Goal: Find specific page/section: Find specific page/section

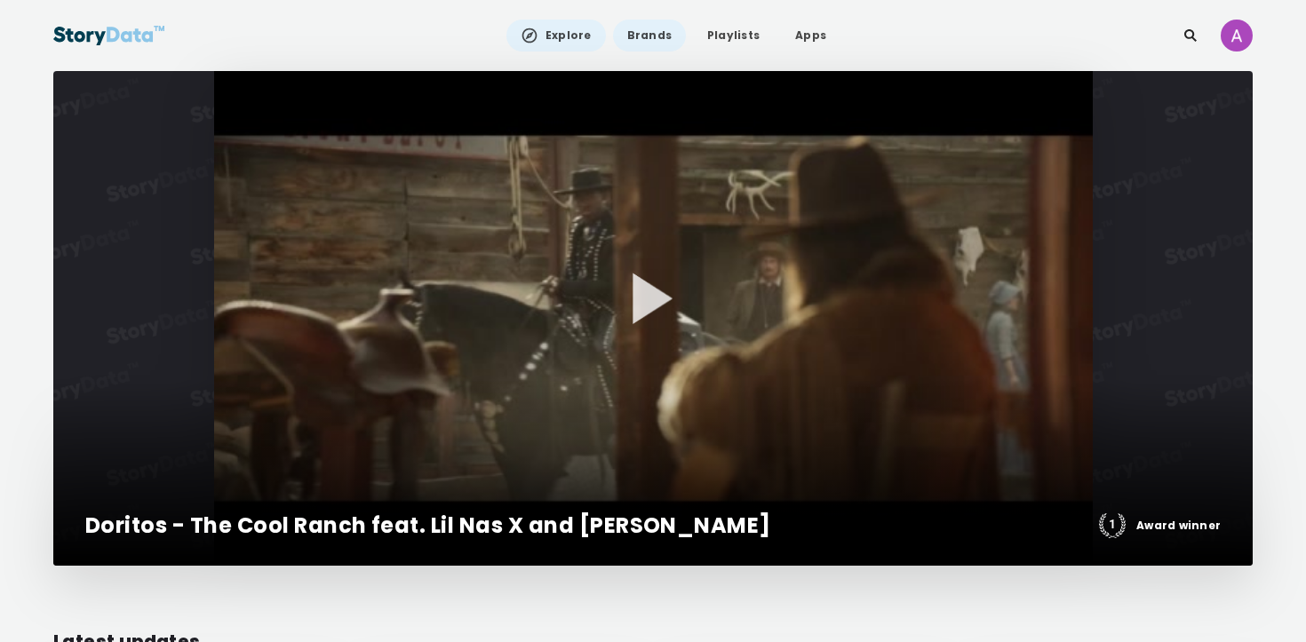
click at [634, 29] on link "Brands" at bounding box center [649, 36] width 73 height 32
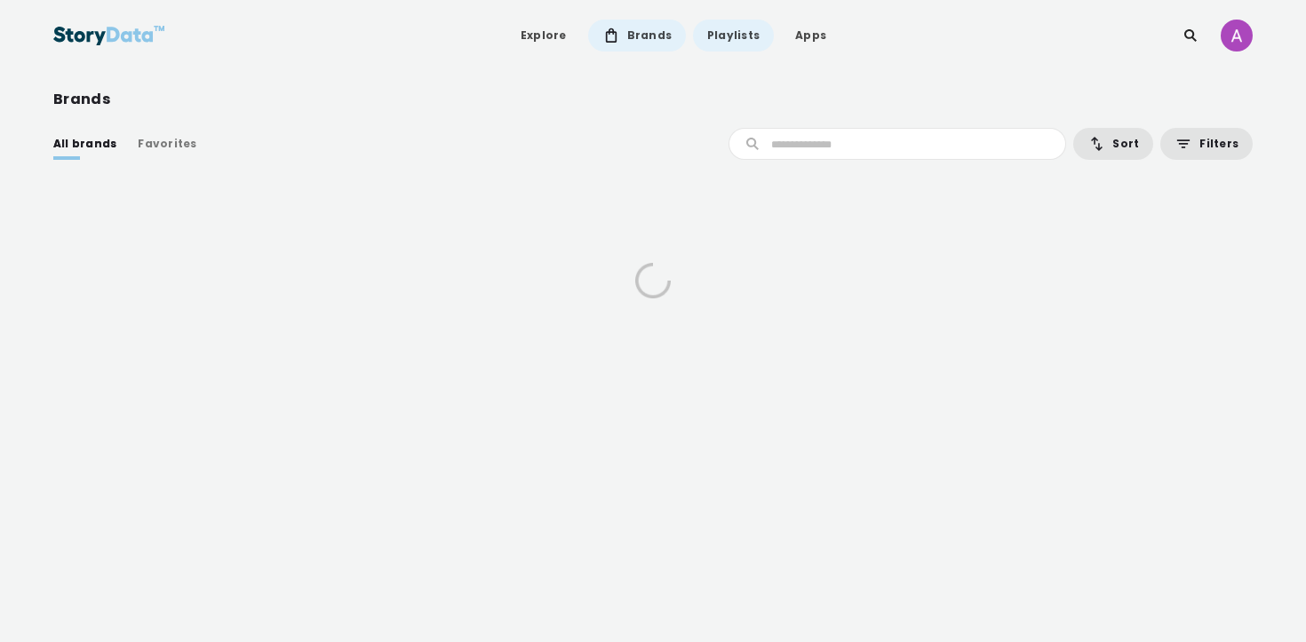
click at [721, 31] on link "Playlists" at bounding box center [733, 36] width 81 height 32
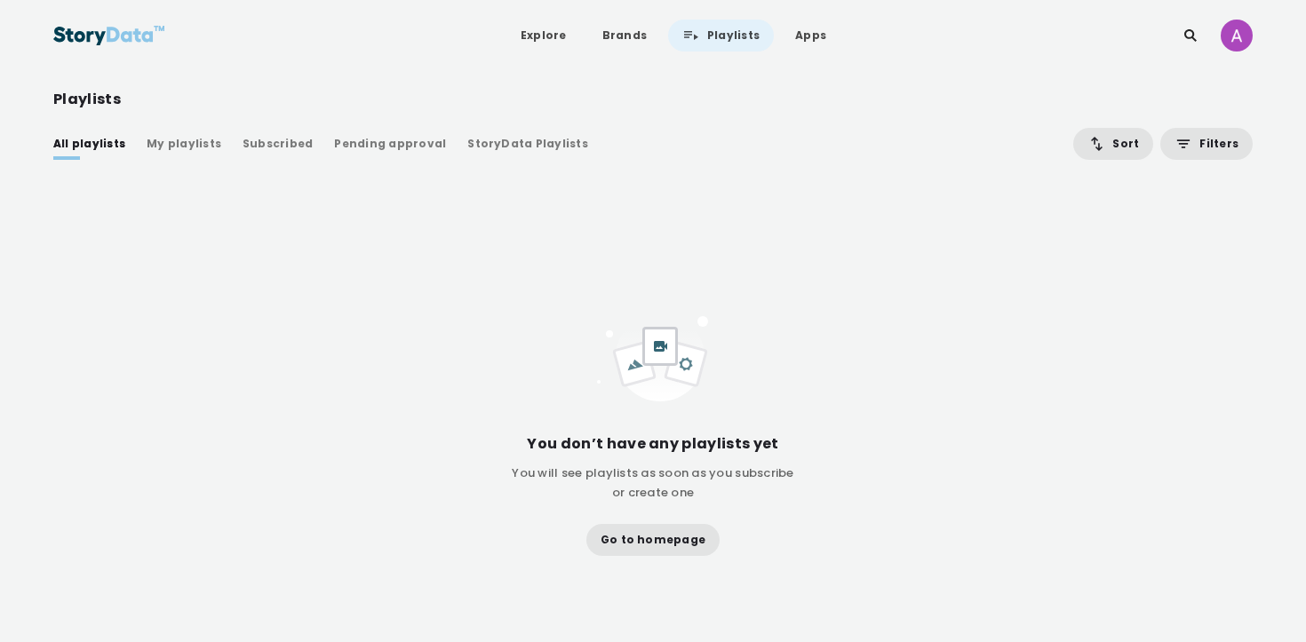
click at [496, 164] on div "All playlists My playlists Subscribed Pending approval StoryData Playlists Sort…" at bounding box center [653, 342] width 1200 height 428
click at [509, 151] on div "StoryData Playlists" at bounding box center [527, 144] width 121 height 18
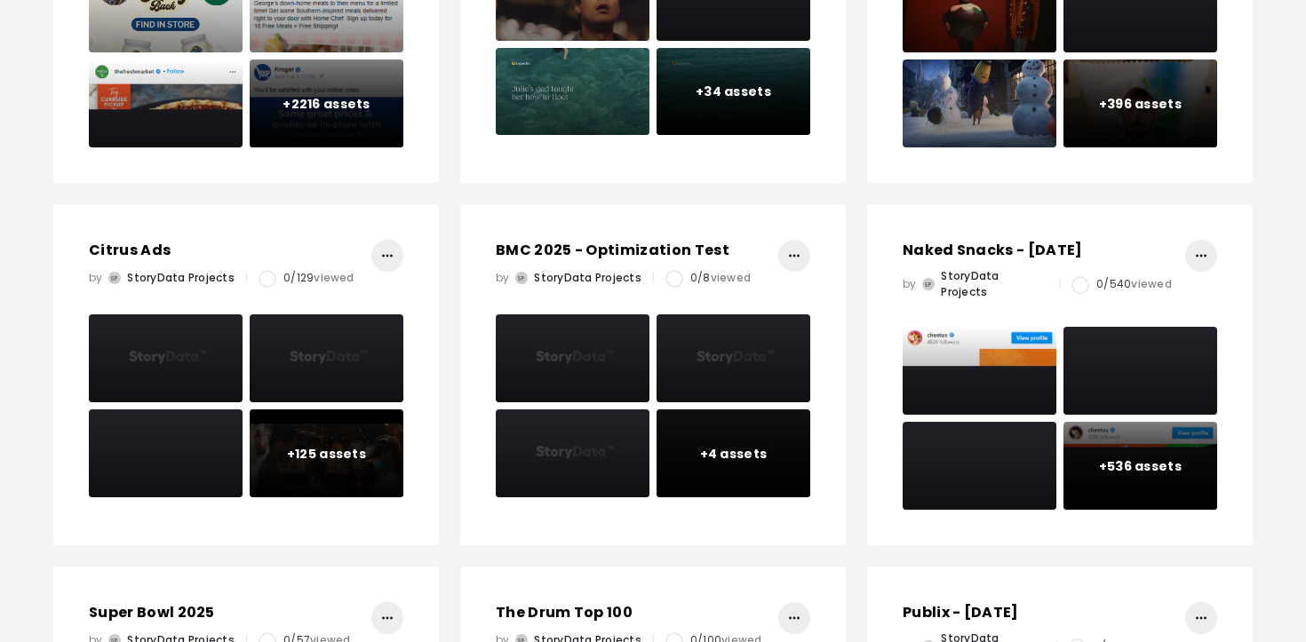
scroll to position [930, 0]
